Goal: Navigation & Orientation: Find specific page/section

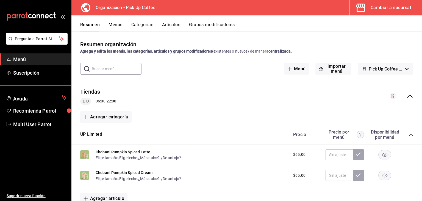
click at [406, 3] on button "Cambiar a sucursal" at bounding box center [384, 7] width 68 height 15
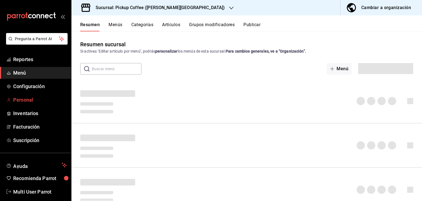
click at [24, 102] on span "Personal" at bounding box center [40, 99] width 54 height 7
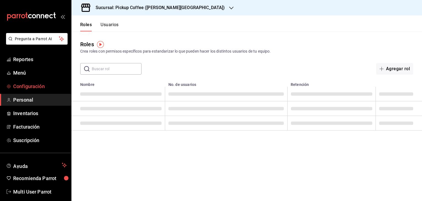
click at [31, 87] on span "Configuración" at bounding box center [40, 85] width 54 height 7
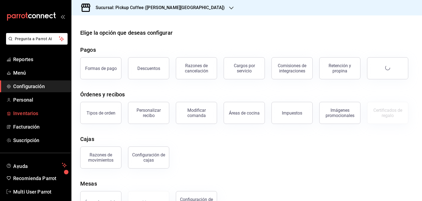
scroll to position [7, 0]
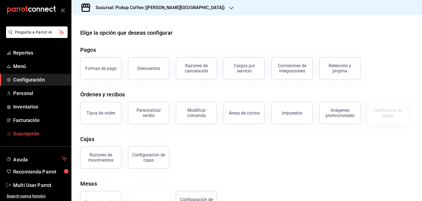
click at [25, 130] on span "Suscripción" at bounding box center [40, 133] width 54 height 7
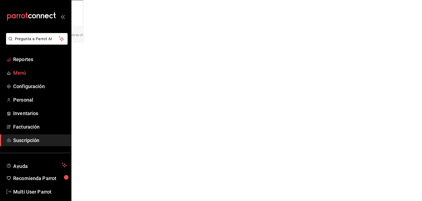
scroll to position [7, 0]
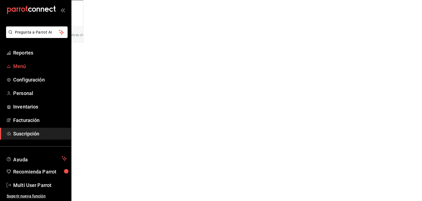
click at [26, 69] on span "Menú" at bounding box center [40, 65] width 54 height 7
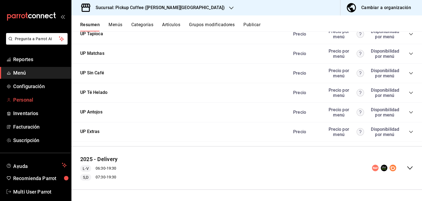
scroll to position [7, 0]
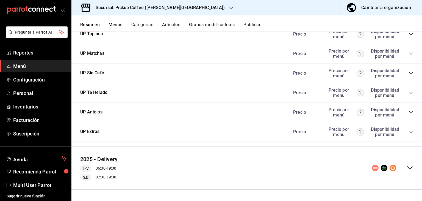
click at [128, 10] on h3 "Sucursal: Pickup Coffee ([PERSON_NAME][GEOGRAPHIC_DATA])" at bounding box center [158, 7] width 134 height 7
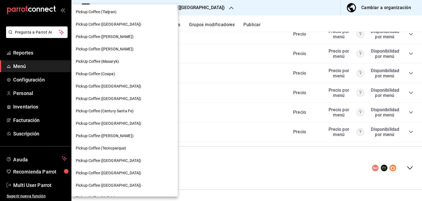
scroll to position [0, 0]
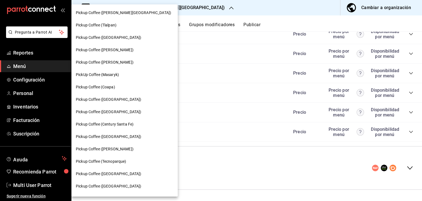
click at [119, 96] on div "Pickup Coffee ([GEOGRAPHIC_DATA])" at bounding box center [124, 99] width 106 height 12
